Goal: Navigation & Orientation: Find specific page/section

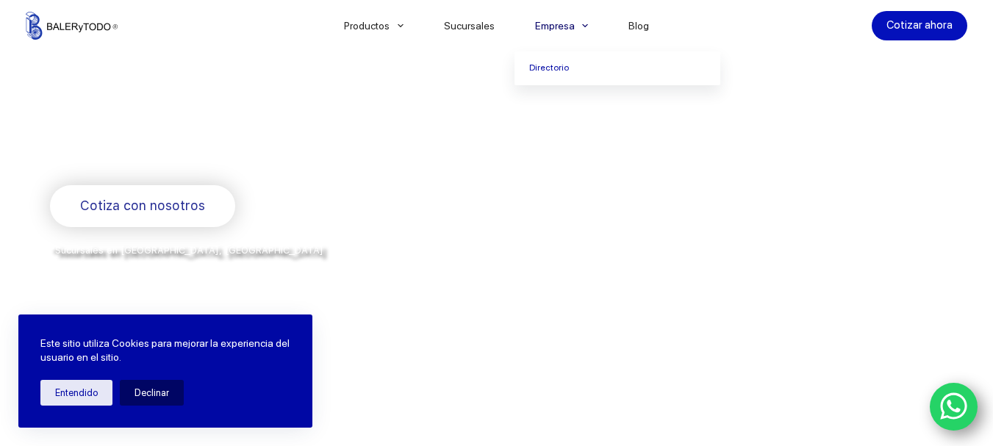
click at [576, 26] on link "Empresa" at bounding box center [562, 26] width 94 height 0
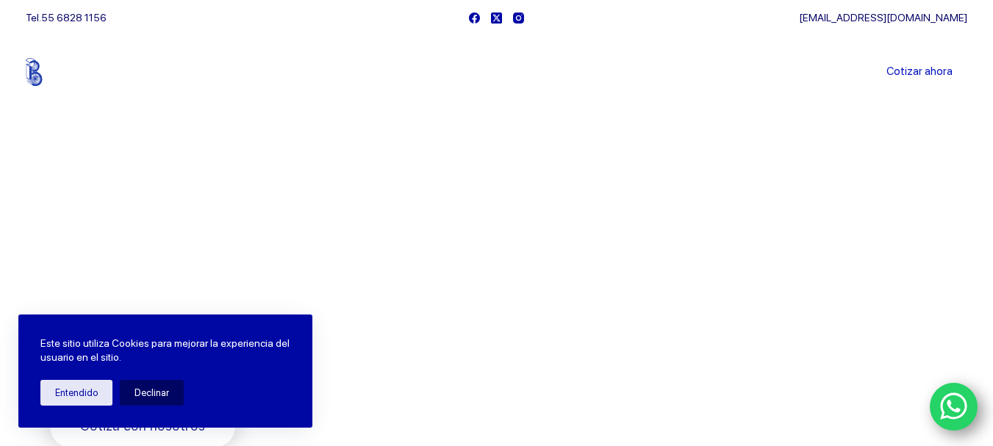
click at [490, 72] on link "Sucursales" at bounding box center [468, 72] width 91 height 0
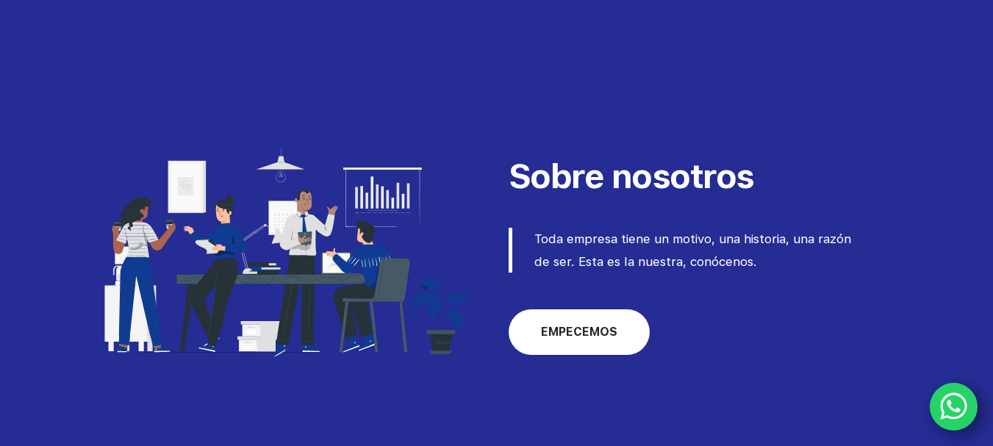
click at [581, 343] on link "EMPECEMOS" at bounding box center [579, 333] width 141 height 46
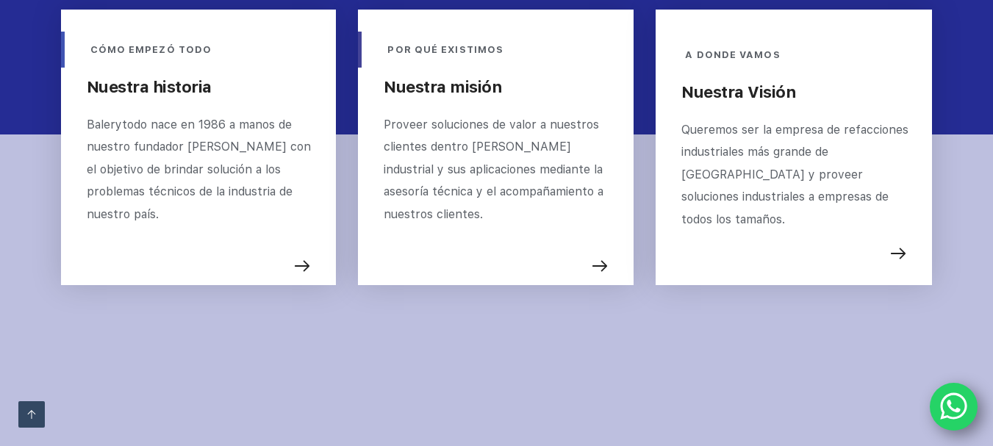
scroll to position [615, 0]
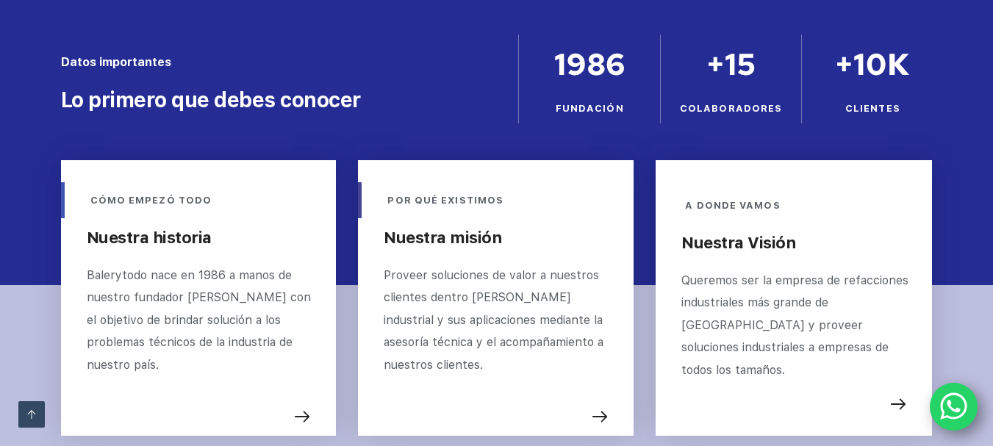
scroll to position [321, 0]
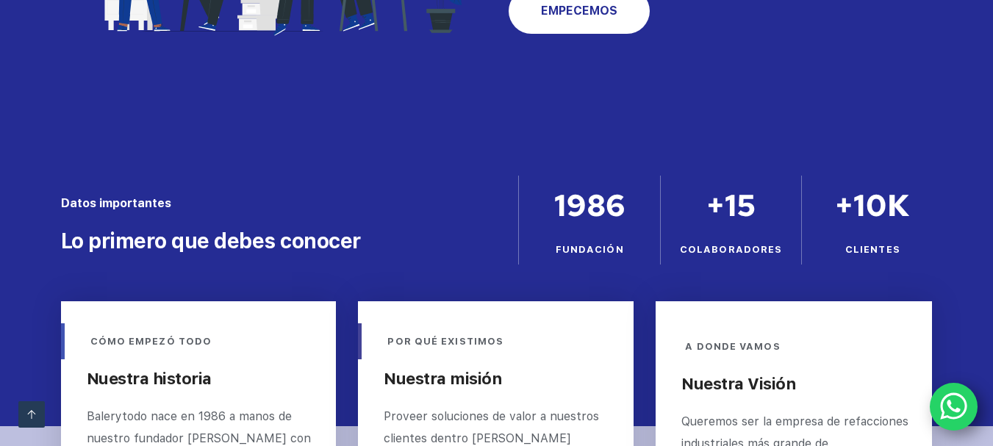
click at [31, 412] on icon "Ir arriba" at bounding box center [31, 414] width 9 height 9
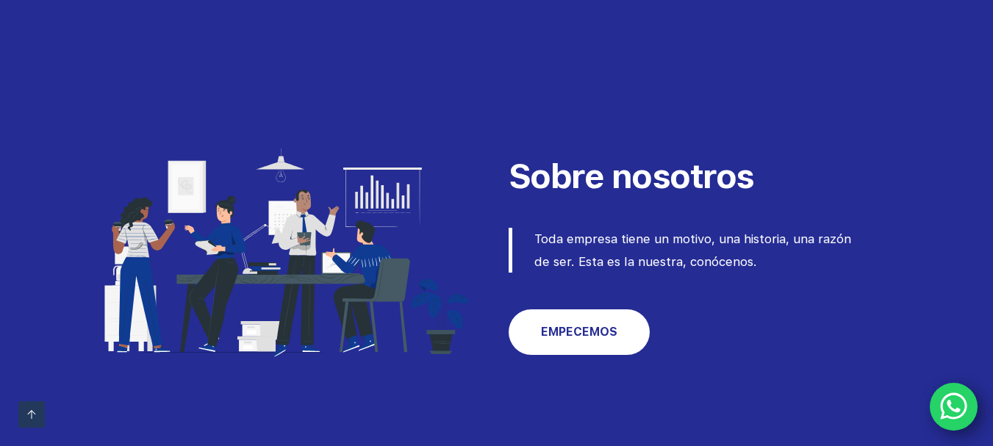
scroll to position [615, 0]
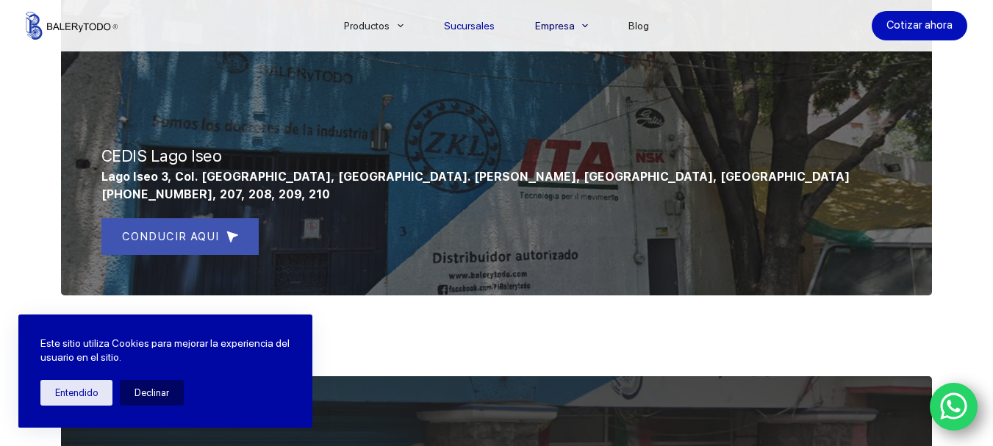
scroll to position [646, 0]
